Goal: Check status: Check status

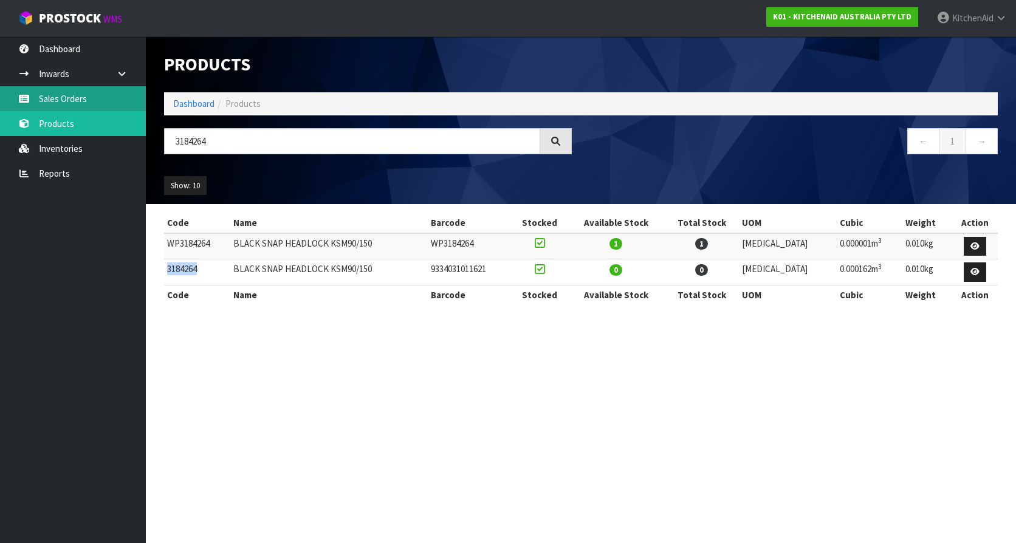
click at [67, 99] on link "Sales Orders" at bounding box center [73, 98] width 146 height 25
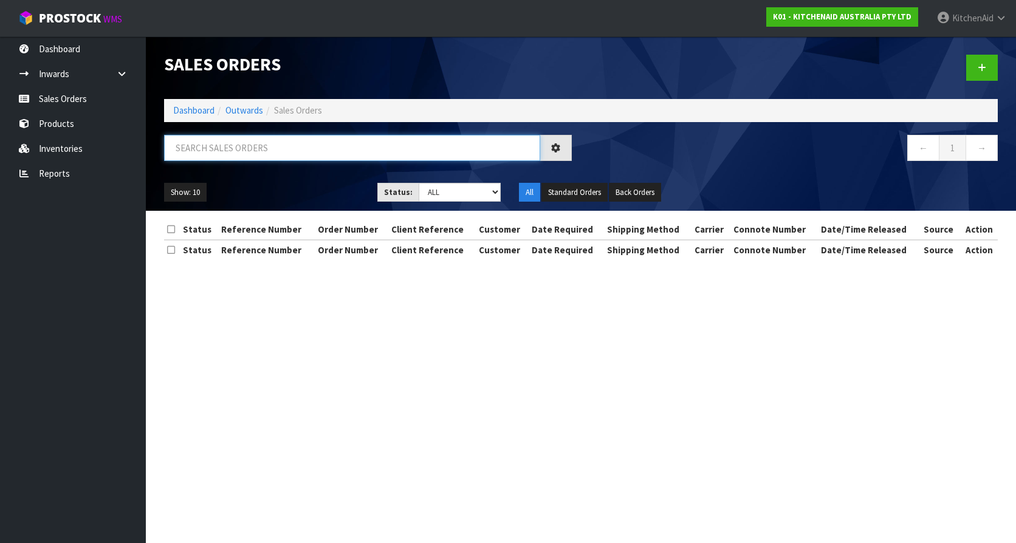
click at [290, 145] on input "text" at bounding box center [352, 148] width 376 height 26
paste input "64049213178219"
type input "64049213178219"
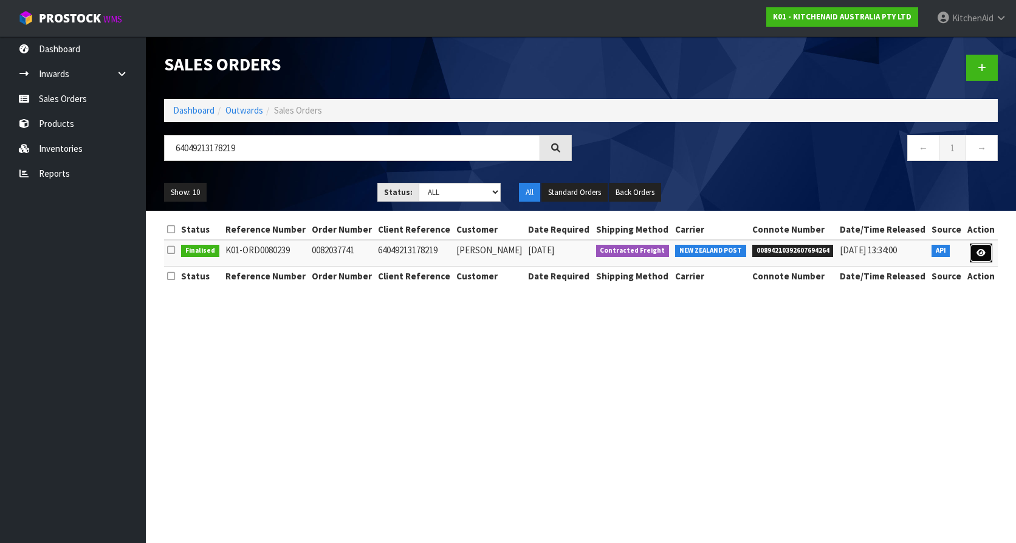
click at [980, 252] on icon at bounding box center [981, 253] width 9 height 8
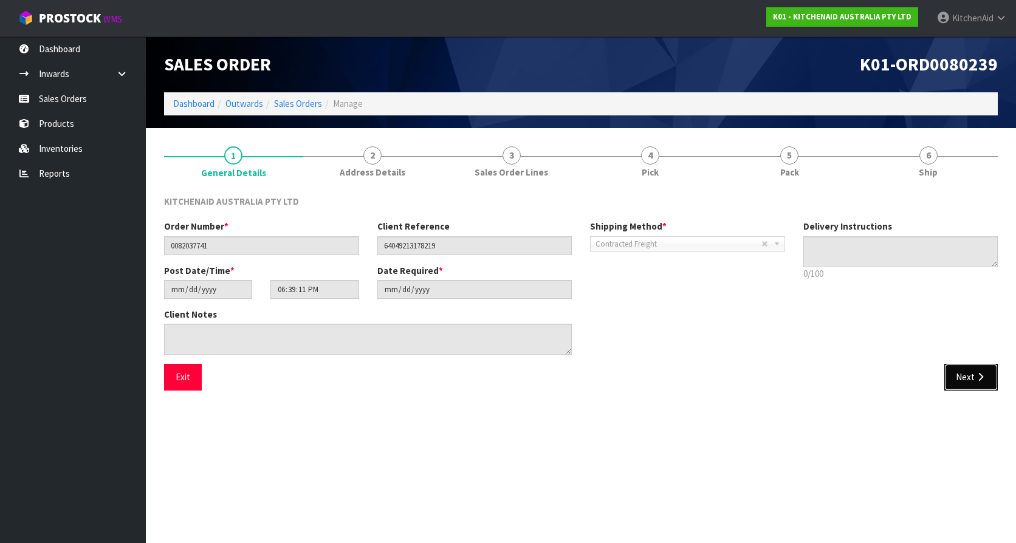
click at [969, 374] on button "Next" at bounding box center [970, 377] width 53 height 26
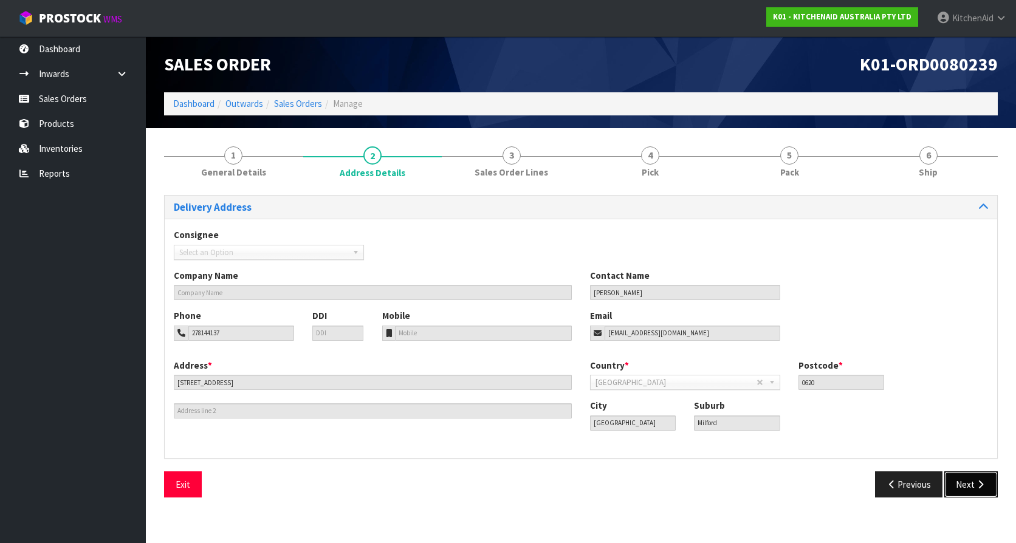
click at [958, 474] on button "Next" at bounding box center [970, 485] width 53 height 26
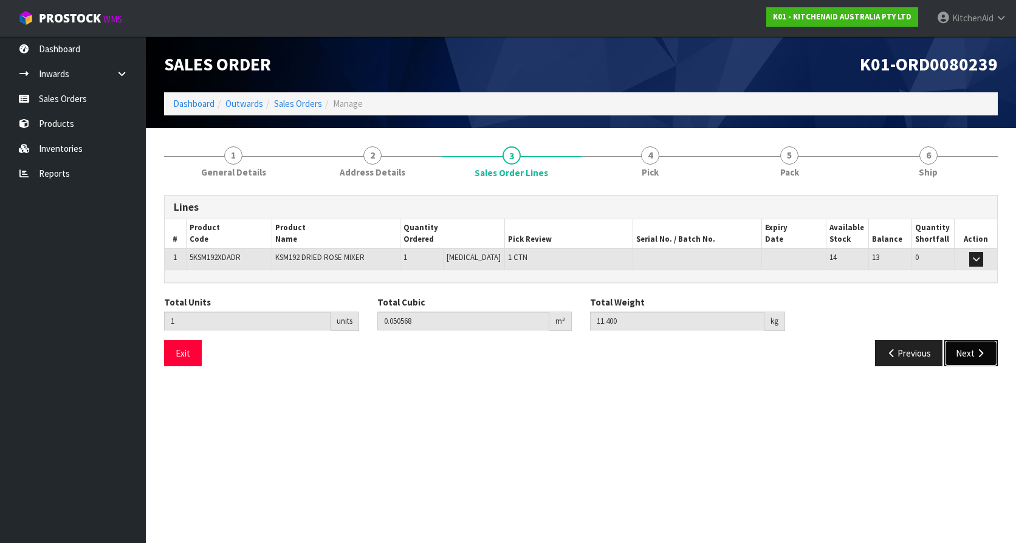
click at [961, 349] on button "Next" at bounding box center [970, 353] width 53 height 26
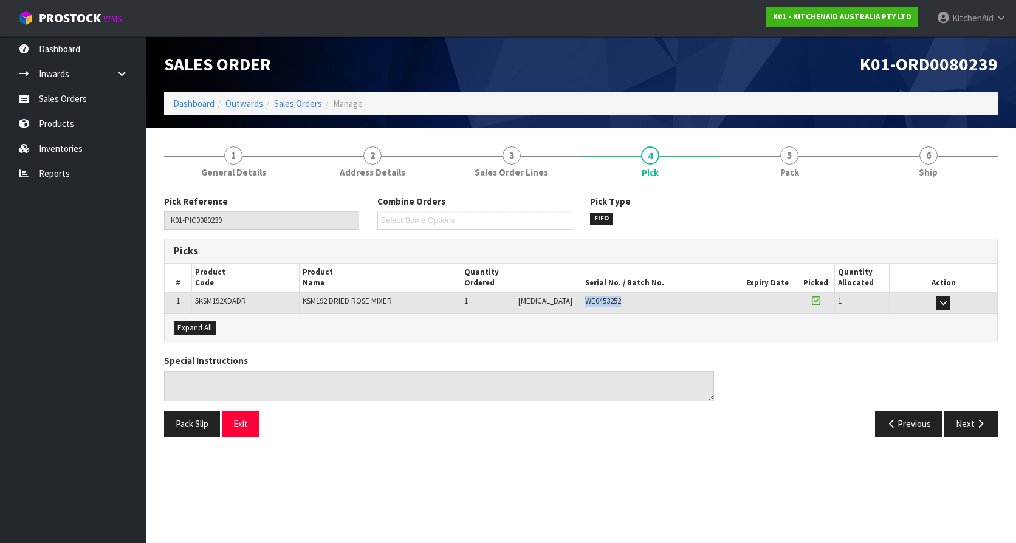
click at [582, 312] on td "WE0453252" at bounding box center [663, 302] width 162 height 21
copy span "WE0453252"
